Goal: Find specific page/section: Find specific page/section

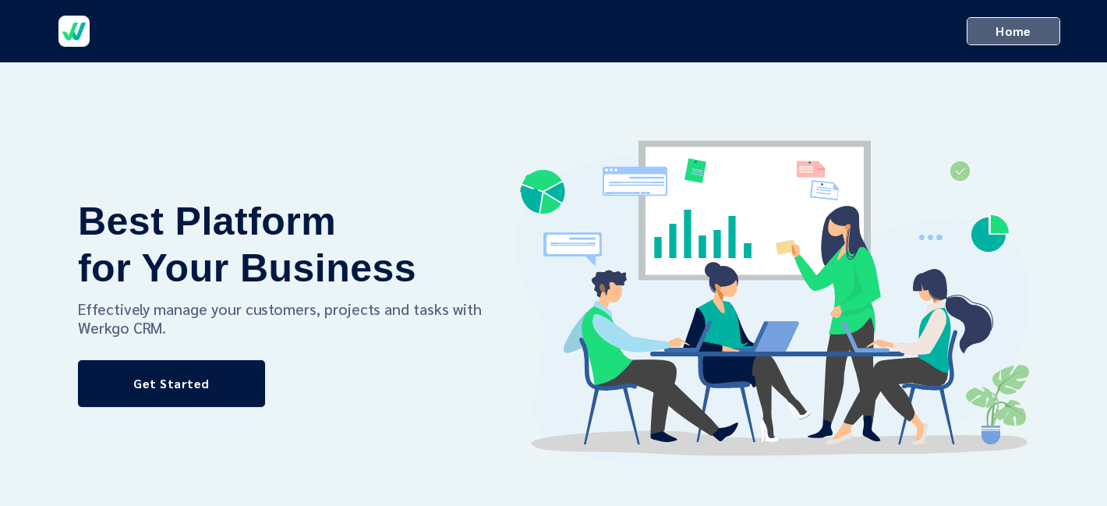
click at [966, 30] on link "Home" at bounding box center [1013, 31] width 94 height 28
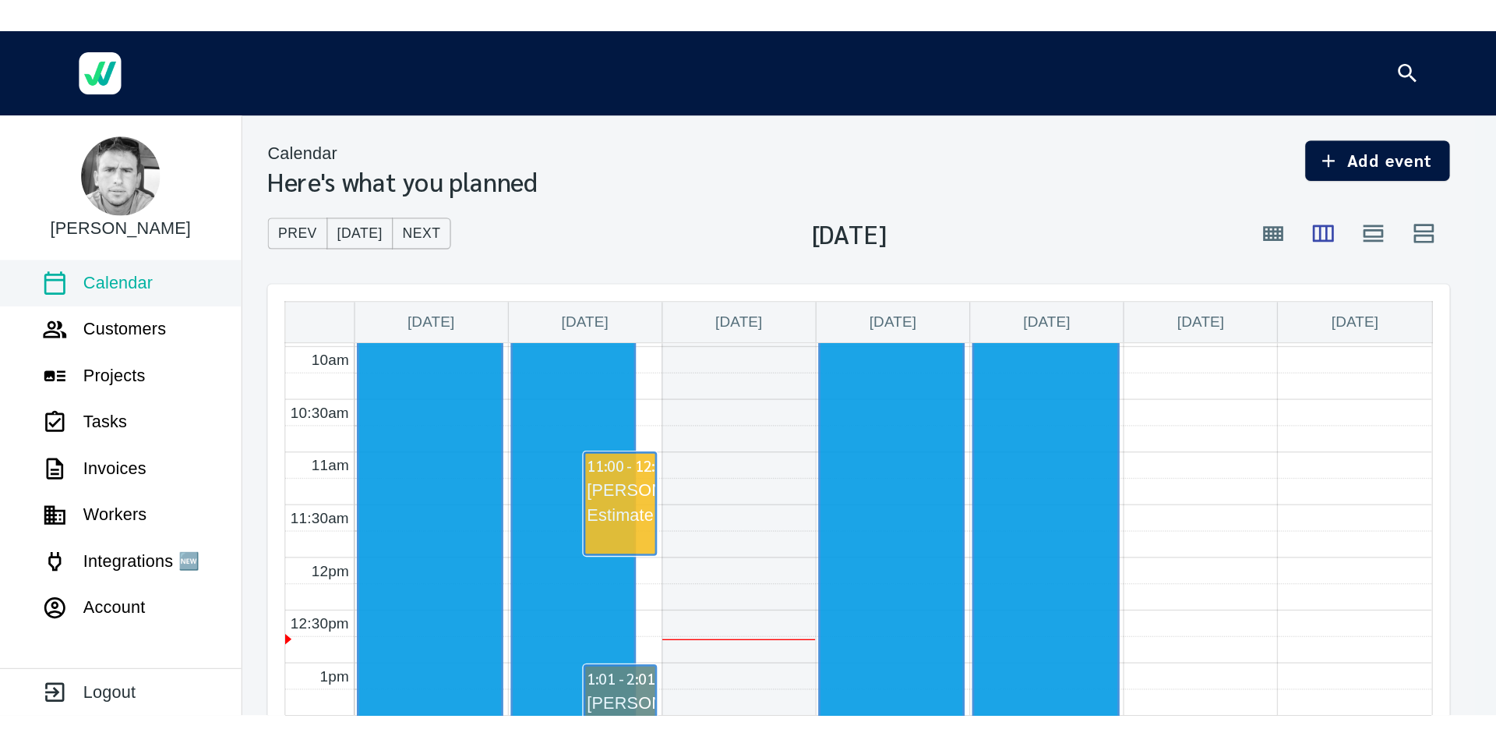
scroll to position [784, 0]
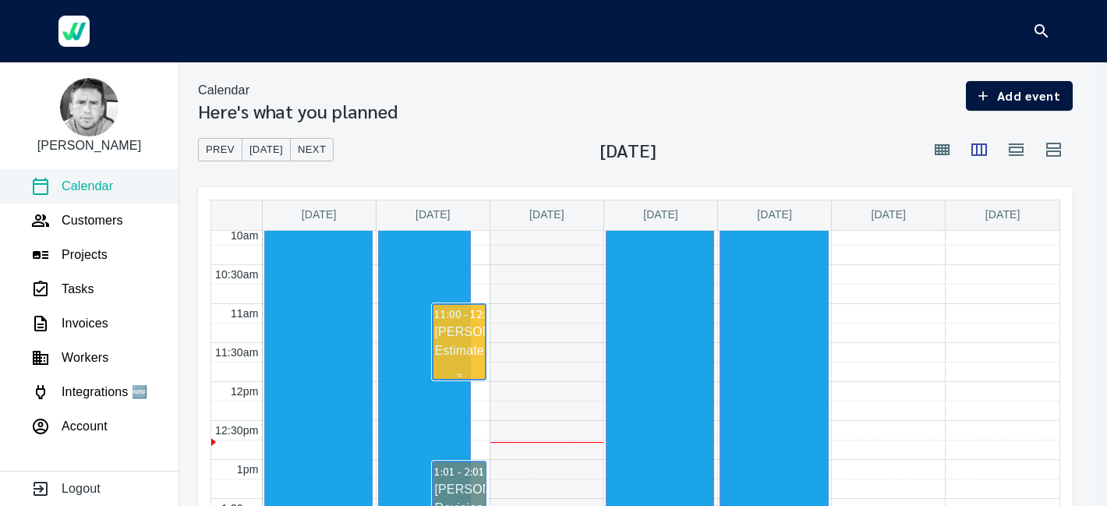
click at [474, 342] on div "[PERSON_NAME]: Estimate" at bounding box center [458, 341] width 51 height 37
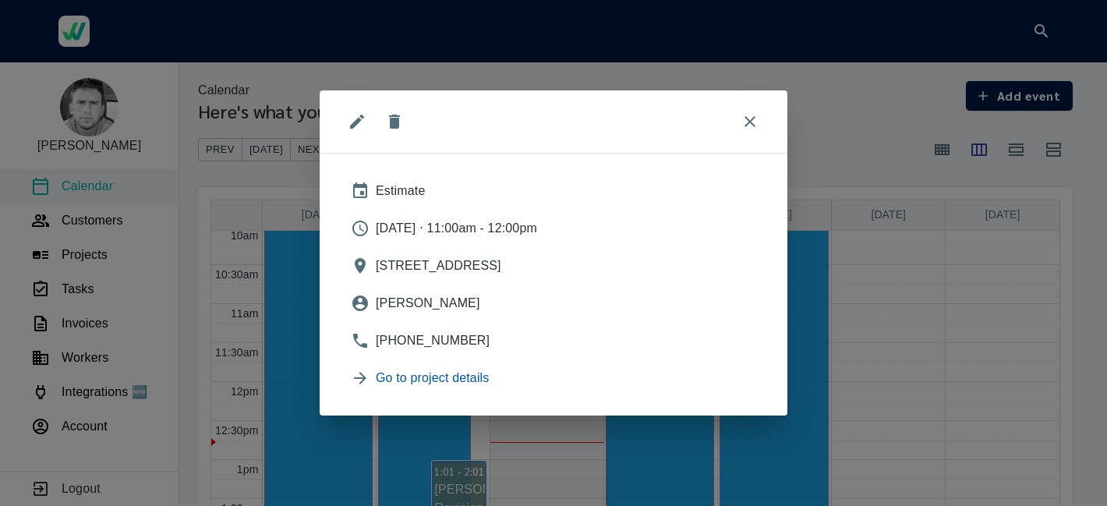
click at [462, 378] on span "Go to project details" at bounding box center [566, 378] width 380 height 19
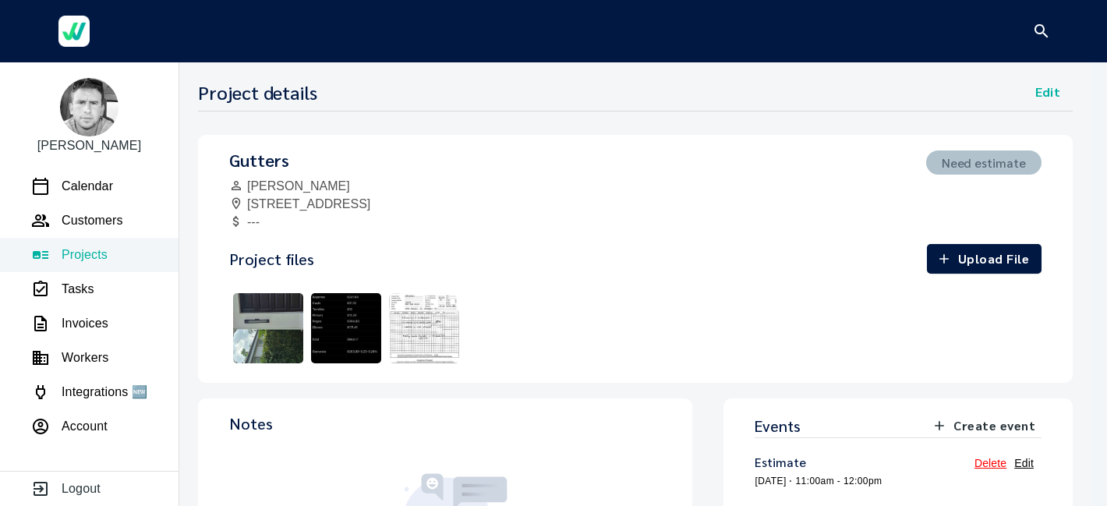
click at [334, 327] on img at bounding box center [346, 328] width 78 height 78
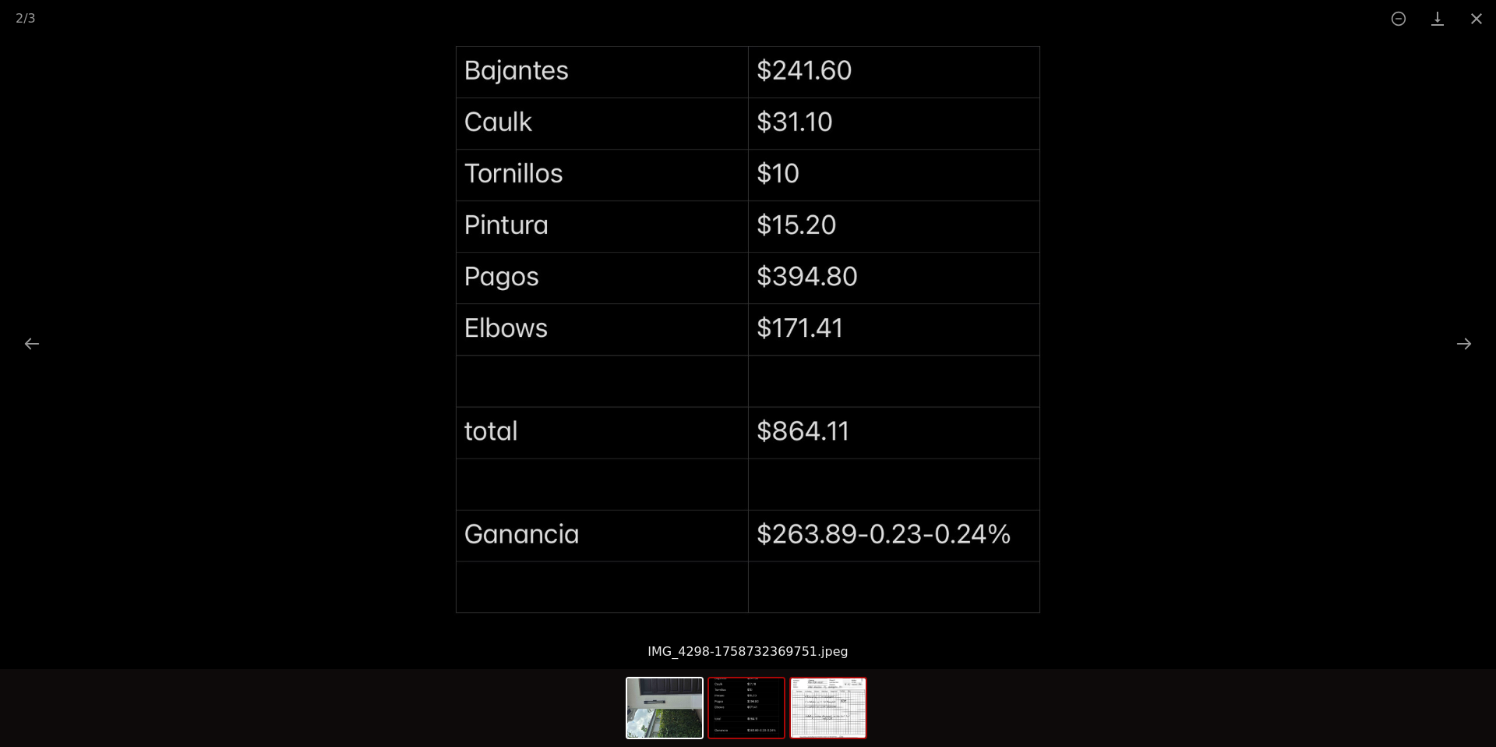
click at [823, 505] on img at bounding box center [828, 707] width 75 height 59
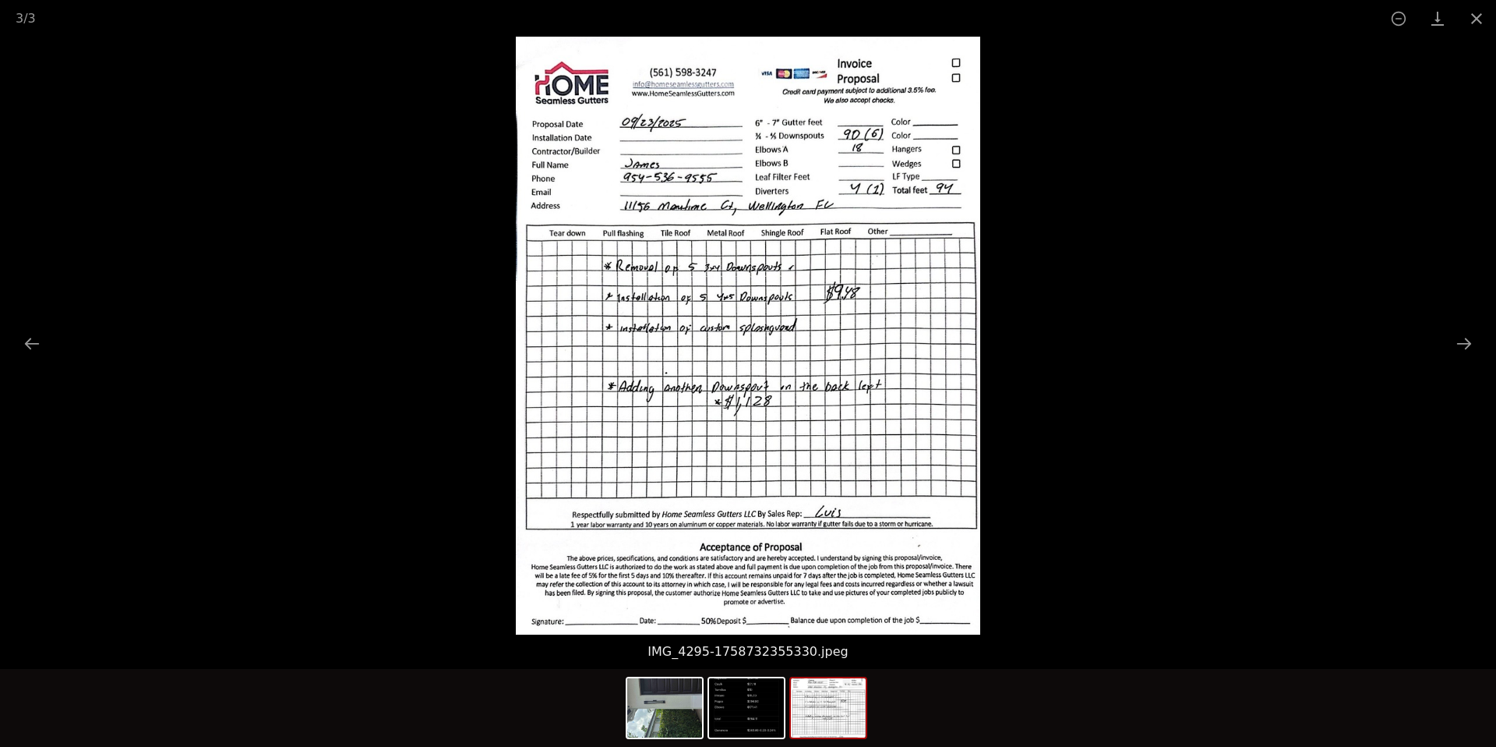
click at [1106, 23] on icon "Remove slide" at bounding box center [1399, 19] width 16 height 16
